Goal: Transaction & Acquisition: Download file/media

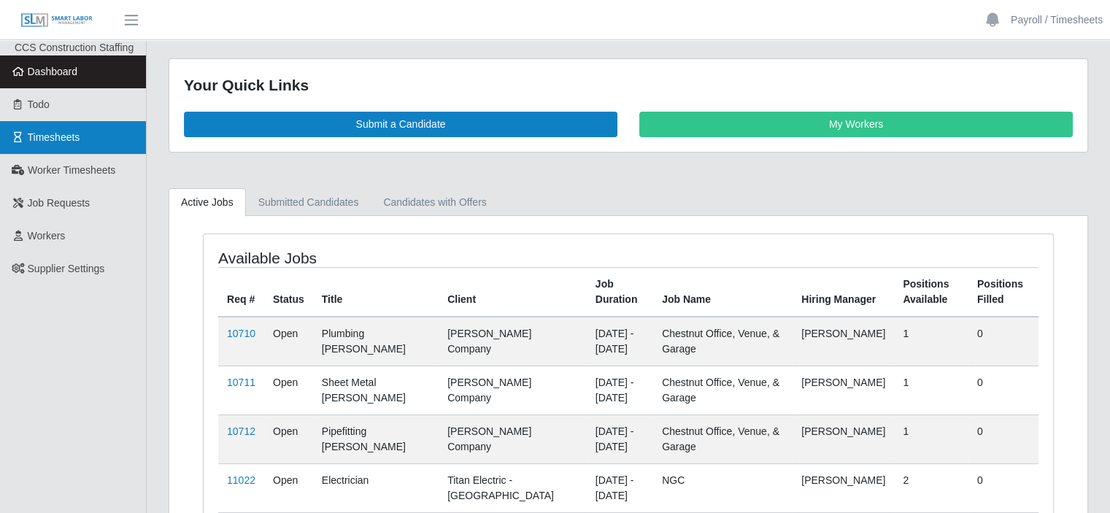
click at [70, 143] on span "Timesheets" at bounding box center [54, 137] width 53 height 12
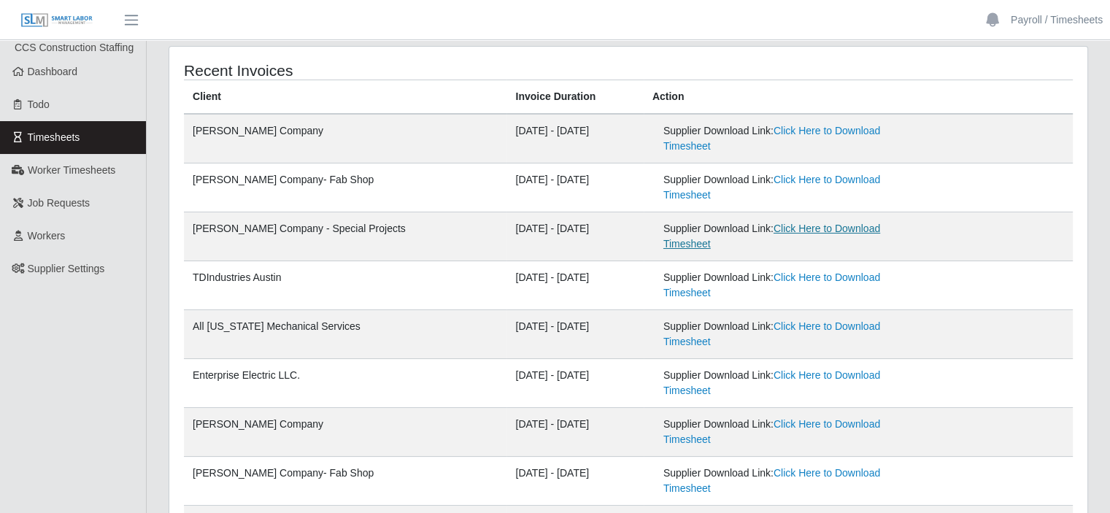
click at [792, 223] on link "Click Here to Download Timesheet" at bounding box center [772, 236] width 217 height 27
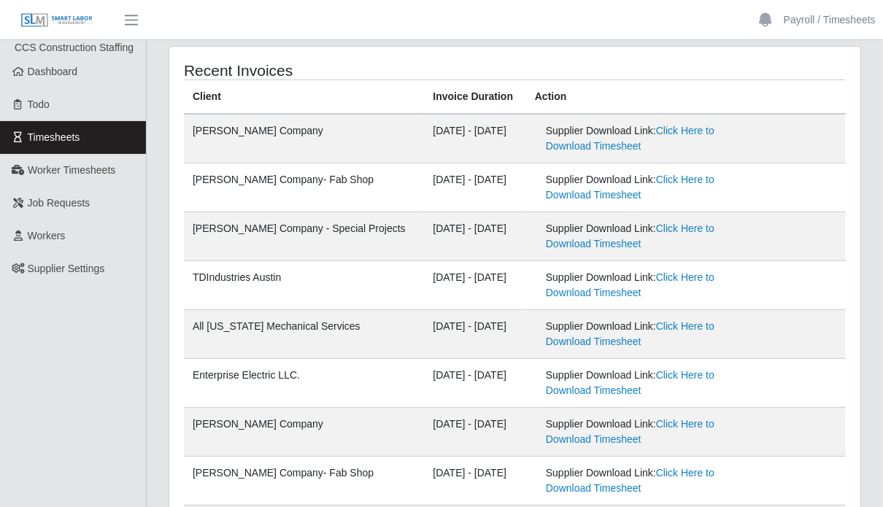
click at [706, 58] on div "Recent Invoices Client Invoice Duration Action [PERSON_NAME] Company [DATE] - […" at bounding box center [514, 411] width 691 height 729
click at [730, 29] on header "Payroll / Timesheets Account Settings Logout" at bounding box center [441, 20] width 883 height 40
click at [409, 56] on div "Recent Invoices Client Invoice Duration Action [PERSON_NAME] Company [DATE] - […" at bounding box center [514, 411] width 691 height 729
click at [654, 179] on link "Click Here to Download Timesheet" at bounding box center [630, 187] width 169 height 27
click at [562, 47] on div "Recent Invoices Client Invoice Duration Action [PERSON_NAME] Company [DATE] - […" at bounding box center [514, 411] width 691 height 729
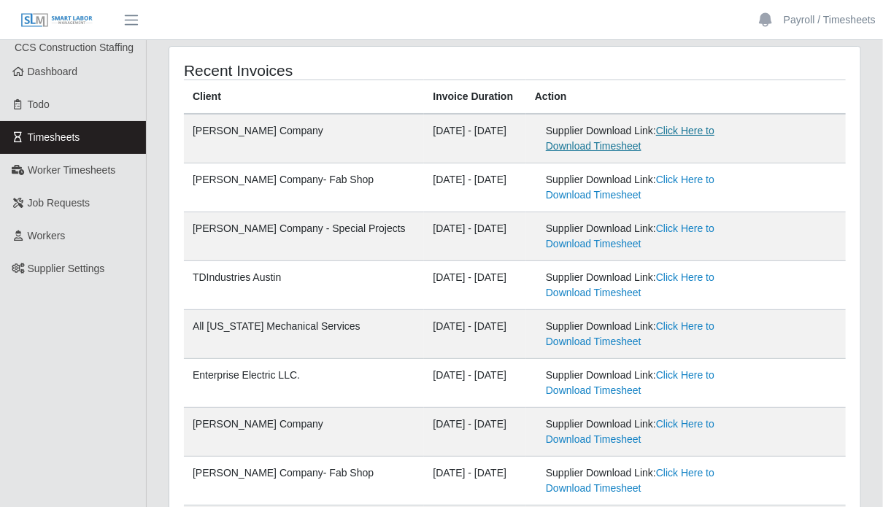
click at [668, 128] on link "Click Here to Download Timesheet" at bounding box center [630, 138] width 169 height 27
